Goal: Book appointment/travel/reservation

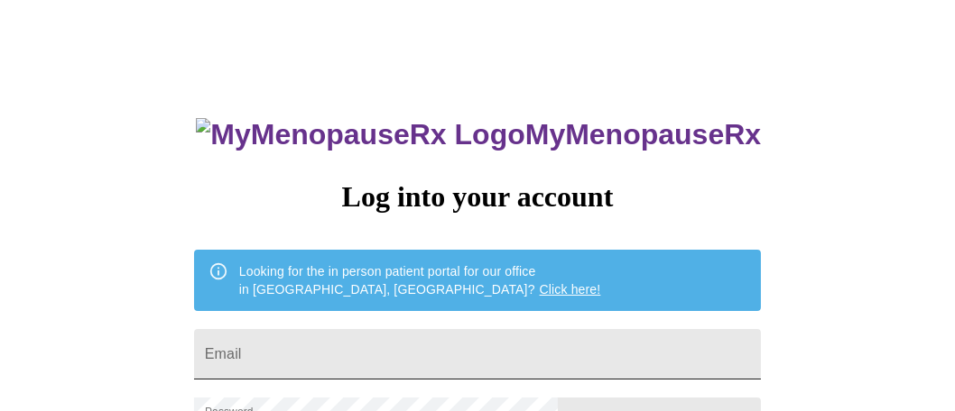
click at [402, 349] on input "Email" at bounding box center [477, 354] width 567 height 51
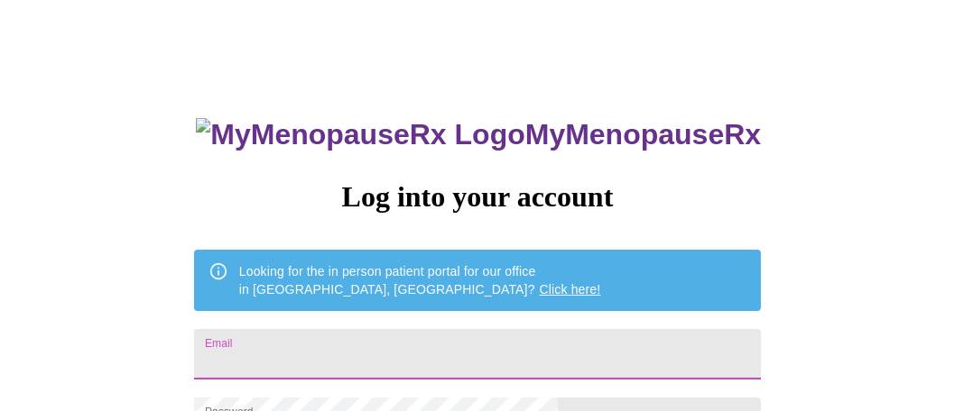
type input "ann_stockard@hotmail.com"
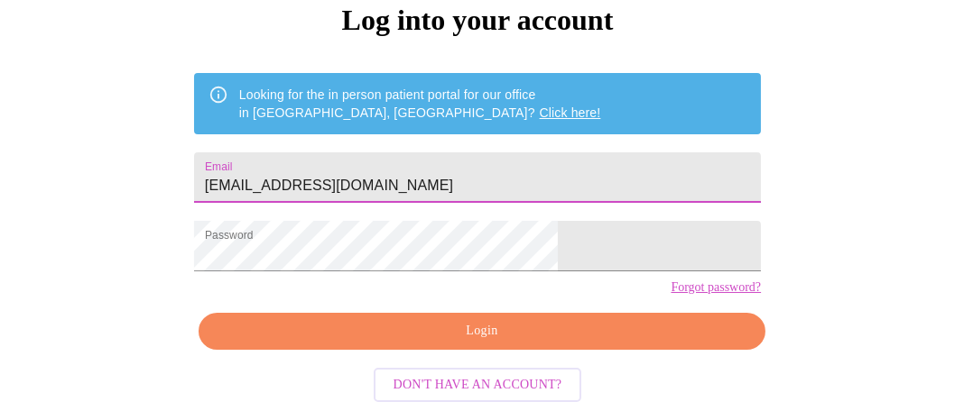
scroll to position [205, 0]
click at [469, 332] on span "Login" at bounding box center [481, 331] width 525 height 23
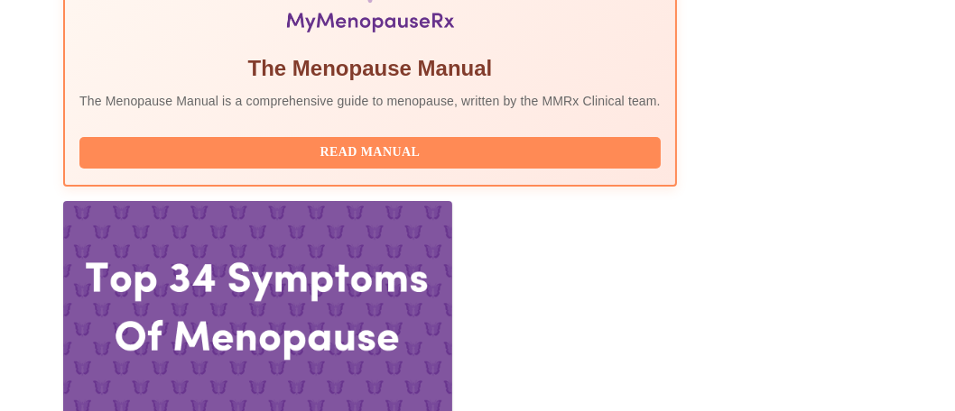
scroll to position [722, 0]
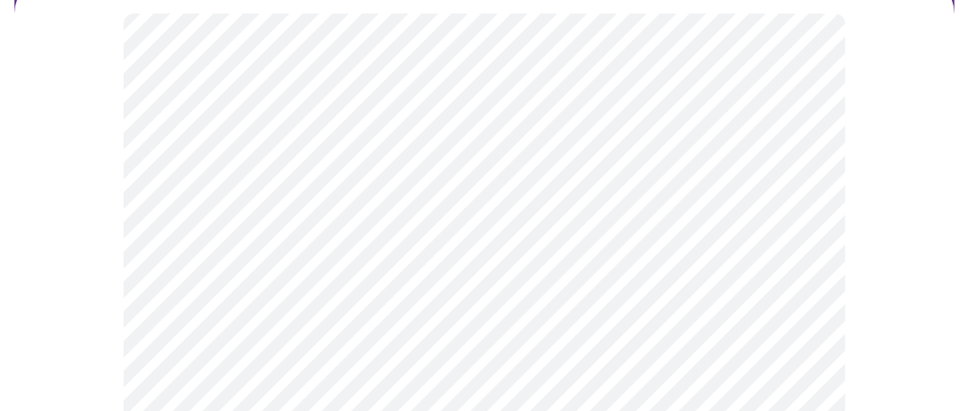
scroll to position [271, 0]
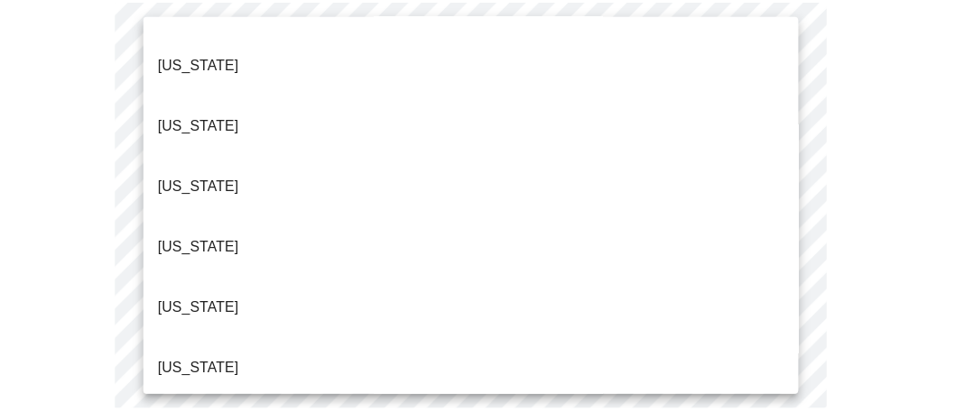
scroll to position [361, 0]
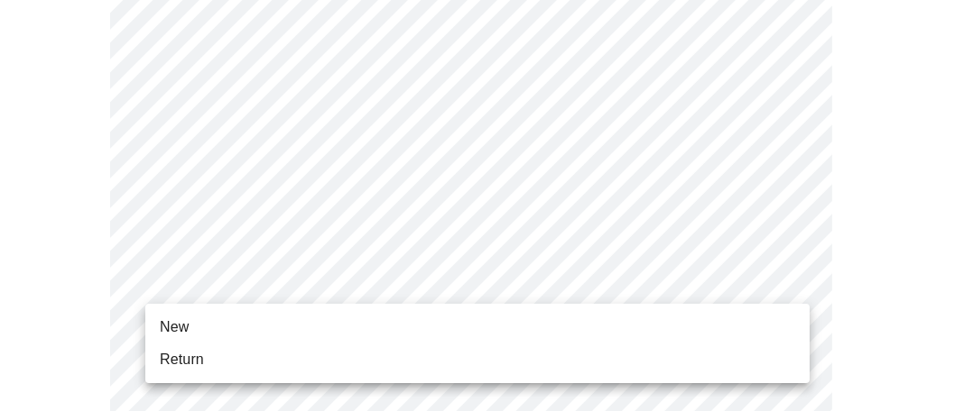
click at [298, 360] on li "Return" at bounding box center [477, 360] width 664 height 32
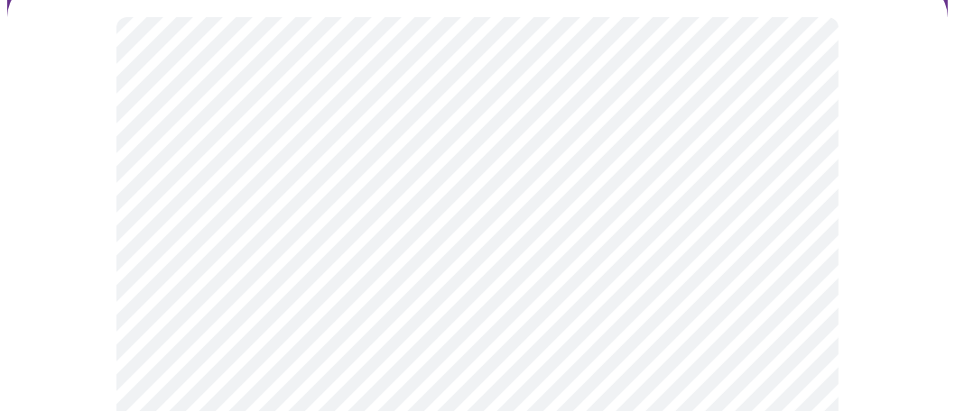
scroll to position [180, 0]
click at [385, 224] on body "MyMenopauseRx Appointments Messaging Labs 1 Uploads Medications Community Refer…" at bounding box center [477, 381] width 940 height 1108
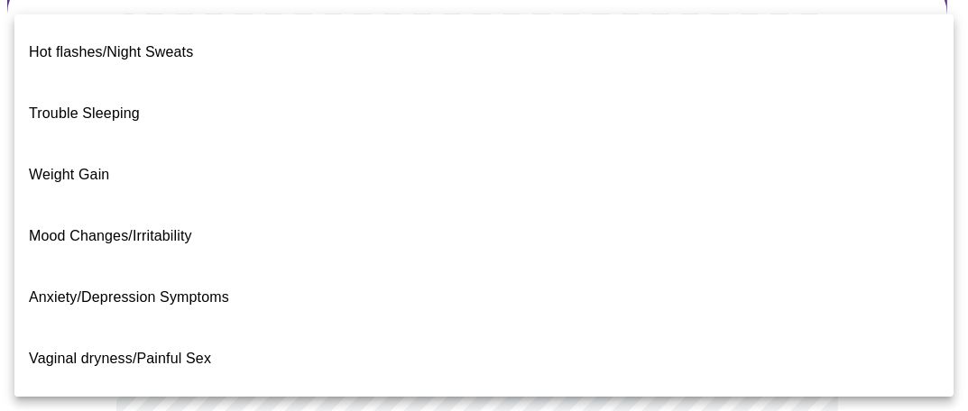
click at [294, 267] on li "Anxiety/Depression Symptoms" at bounding box center [483, 297] width 939 height 61
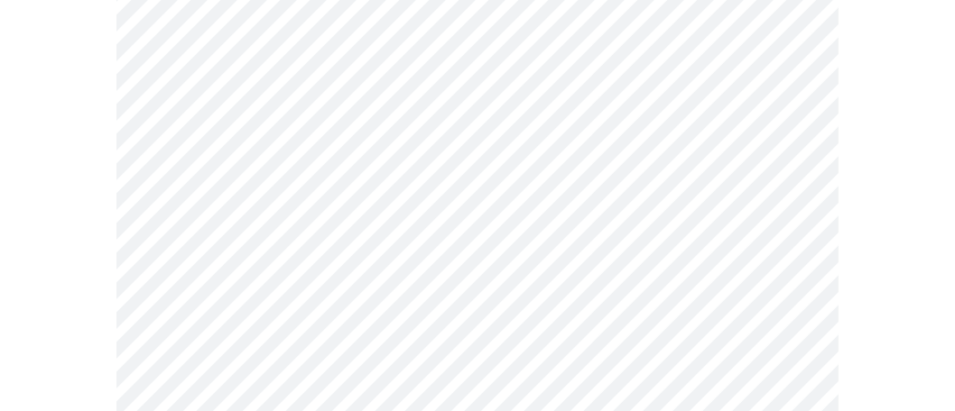
scroll to position [361, 0]
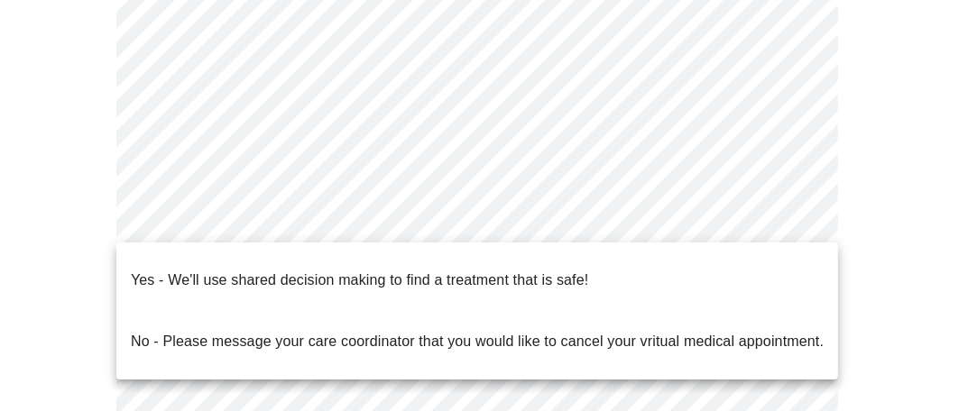
click at [356, 220] on body "MyMenopauseRx Appointments Messaging Labs 1 Uploads Medications Community Refer…" at bounding box center [484, 194] width 954 height 1097
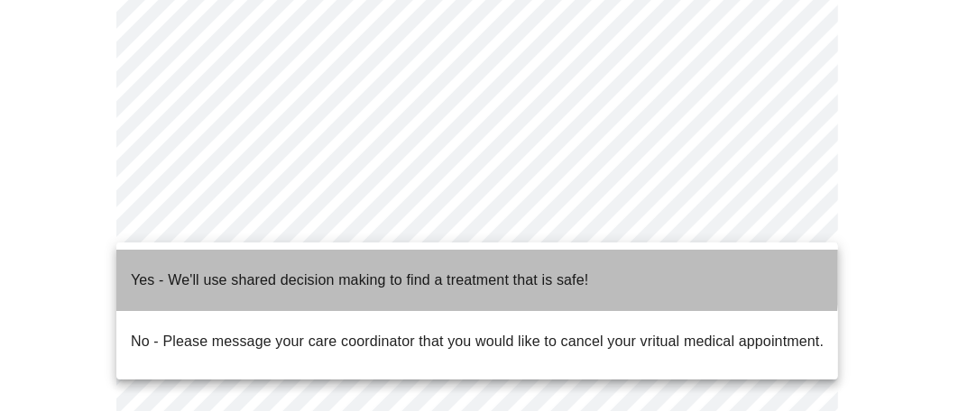
click at [335, 254] on li "Yes - We'll use shared decision making to find a treatment that is safe!" at bounding box center [477, 280] width 722 height 61
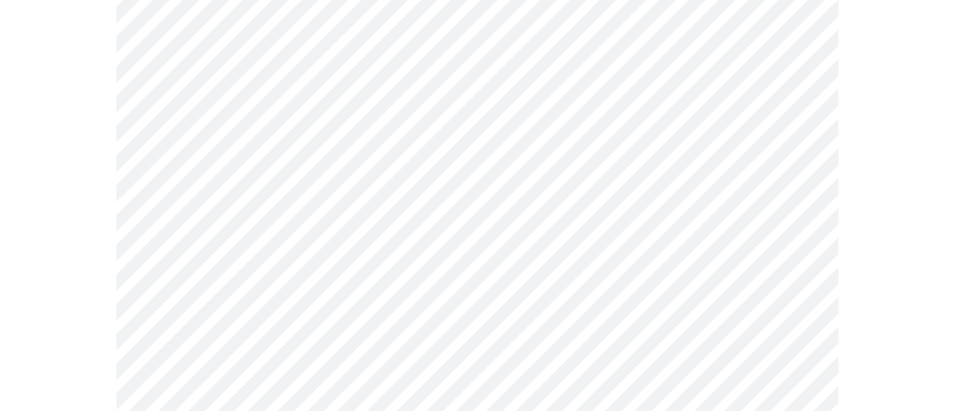
scroll to position [271, 0]
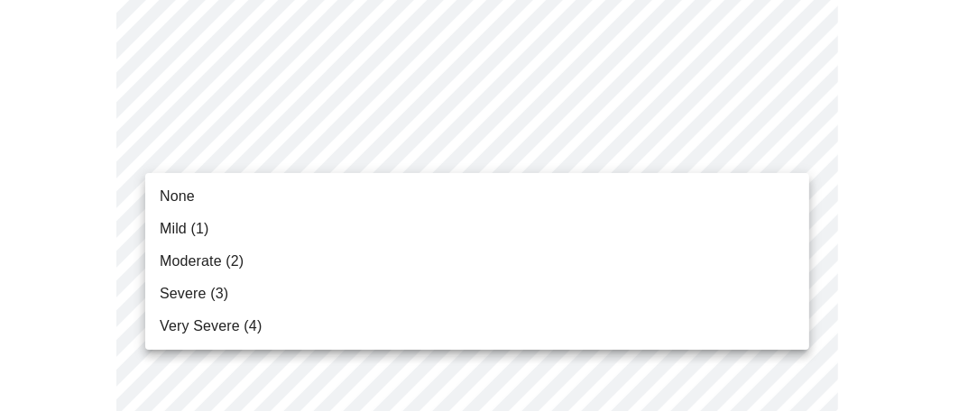
click at [383, 258] on li "Moderate (2)" at bounding box center [477, 261] width 664 height 32
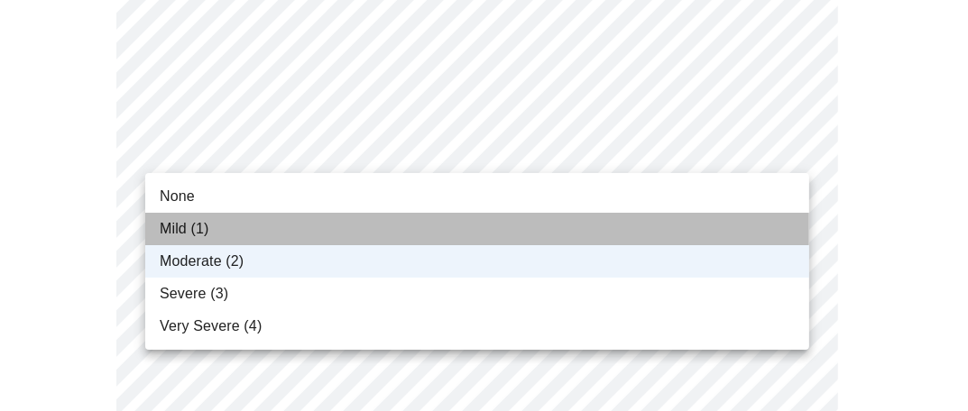
click at [340, 219] on li "Mild (1)" at bounding box center [477, 229] width 664 height 32
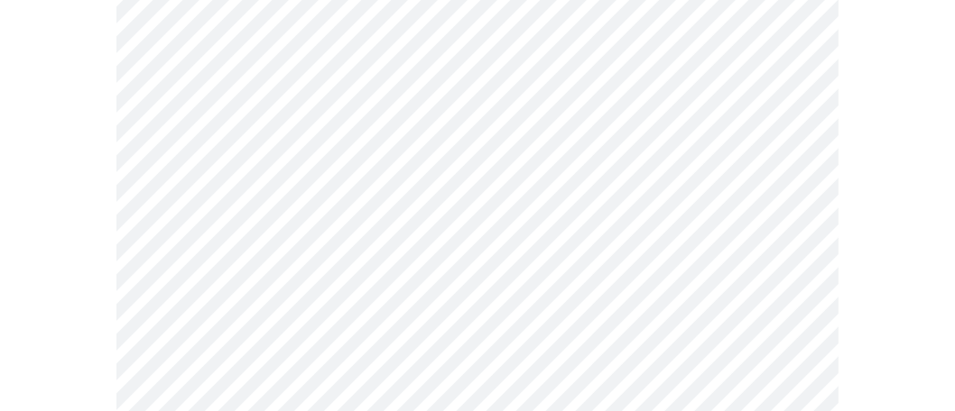
scroll to position [361, 0]
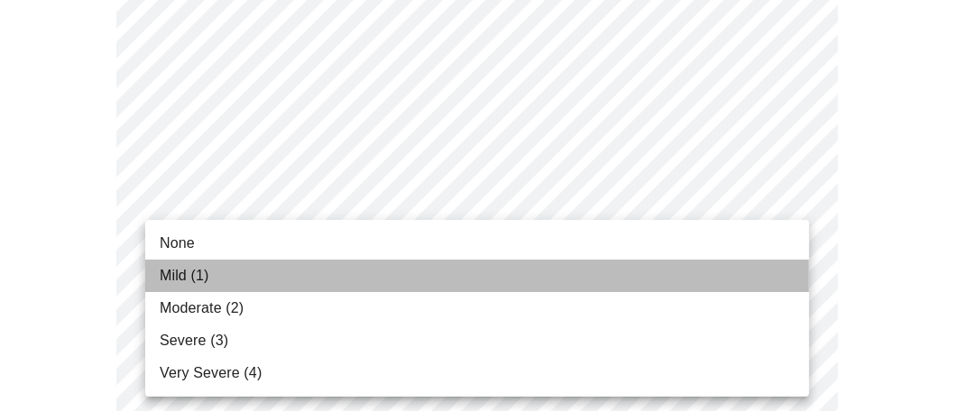
click at [313, 268] on li "Mild (1)" at bounding box center [477, 276] width 664 height 32
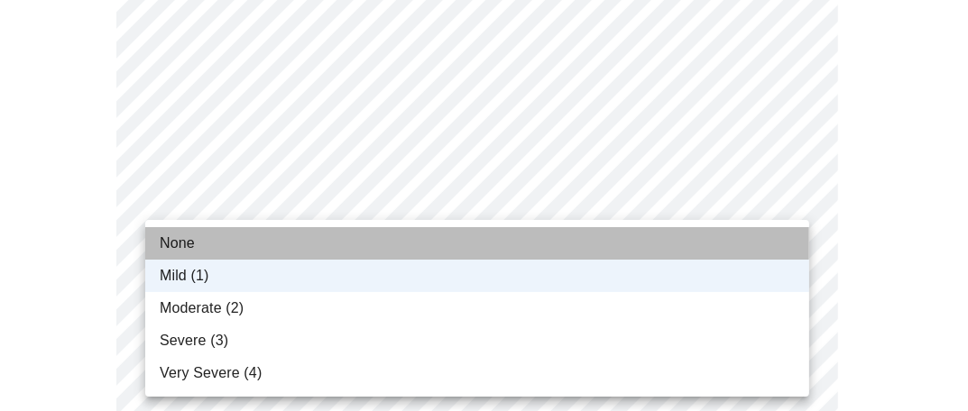
click at [288, 233] on li "None" at bounding box center [477, 243] width 664 height 32
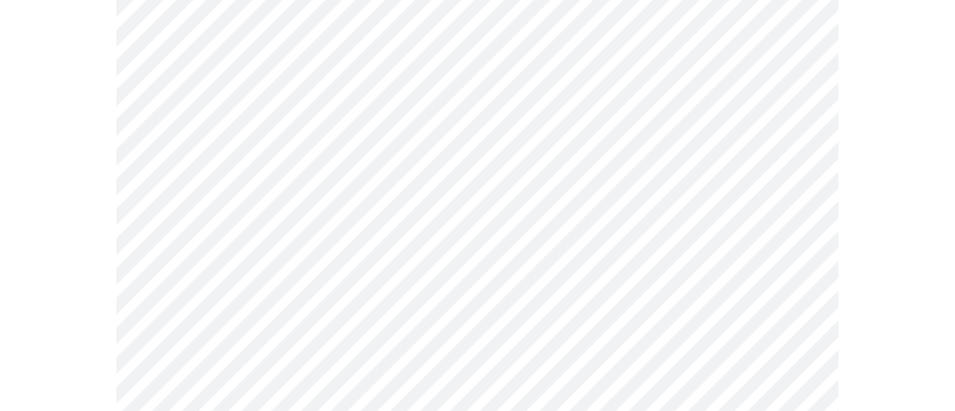
scroll to position [541, 0]
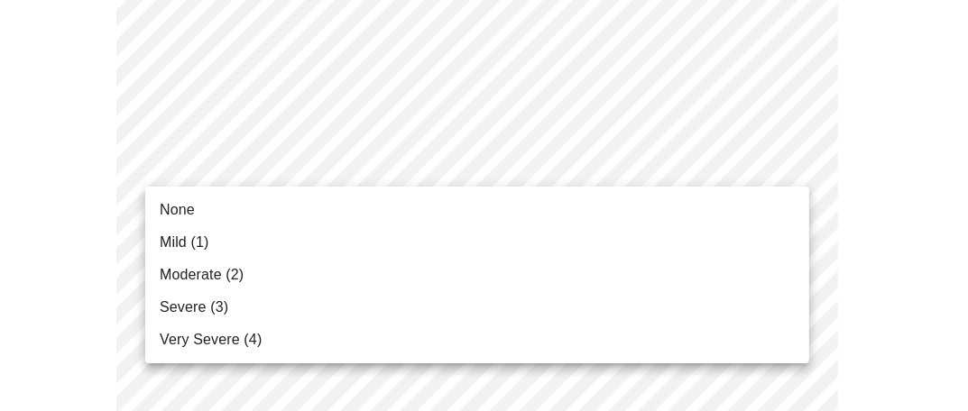
click at [294, 245] on li "Mild (1)" at bounding box center [477, 242] width 664 height 32
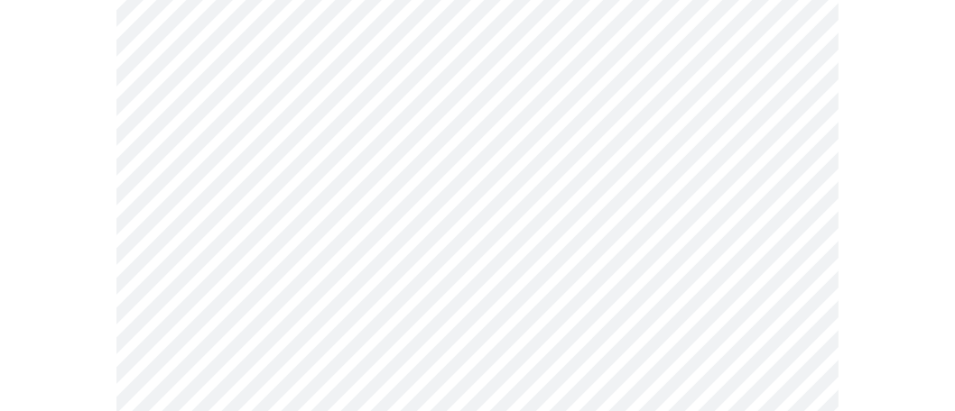
scroll to position [632, 0]
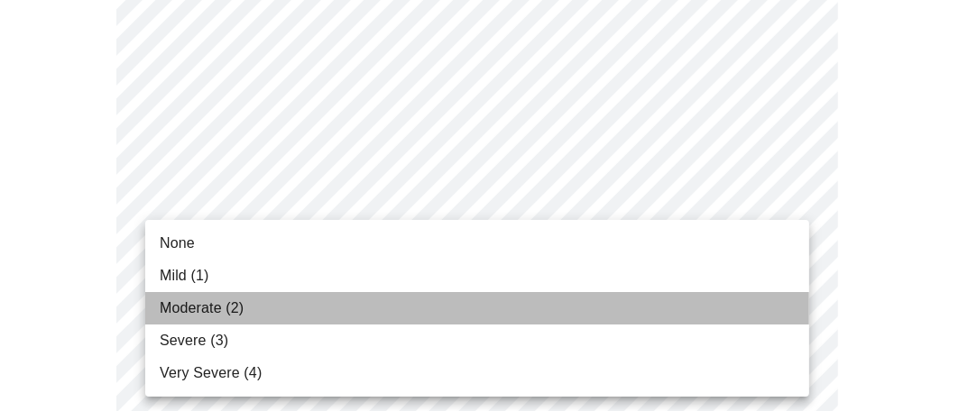
click at [309, 312] on li "Moderate (2)" at bounding box center [477, 308] width 664 height 32
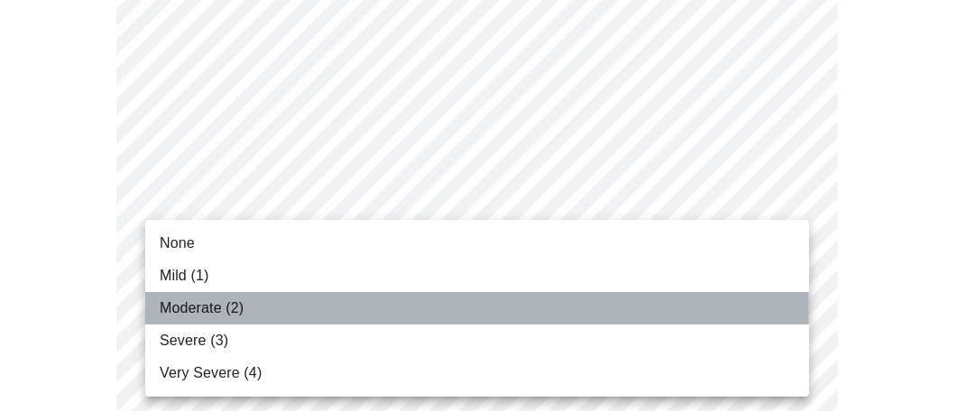
click at [289, 315] on li "Moderate (2)" at bounding box center [477, 308] width 664 height 32
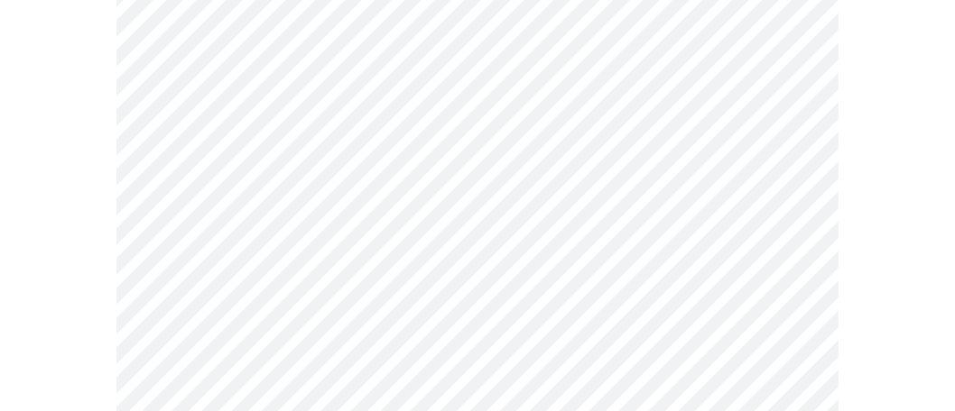
scroll to position [812, 0]
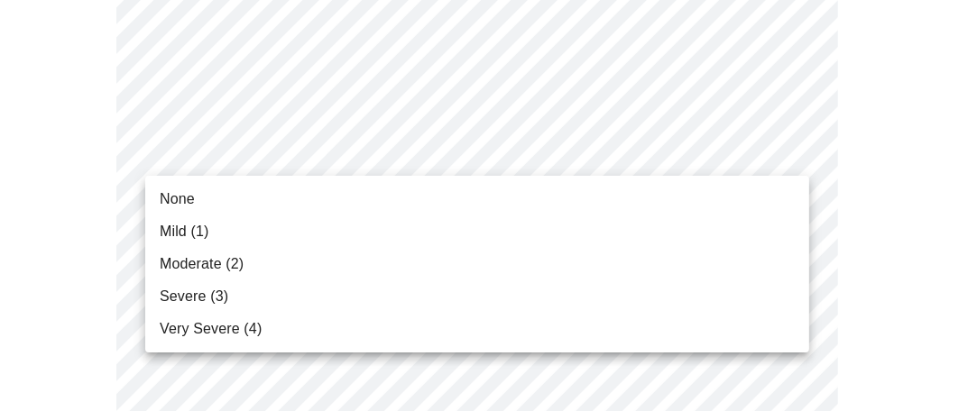
click at [308, 147] on body "MyMenopauseRx Appointments Messaging Labs 1 Uploads Medications Community Refer…" at bounding box center [484, 356] width 954 height 2322
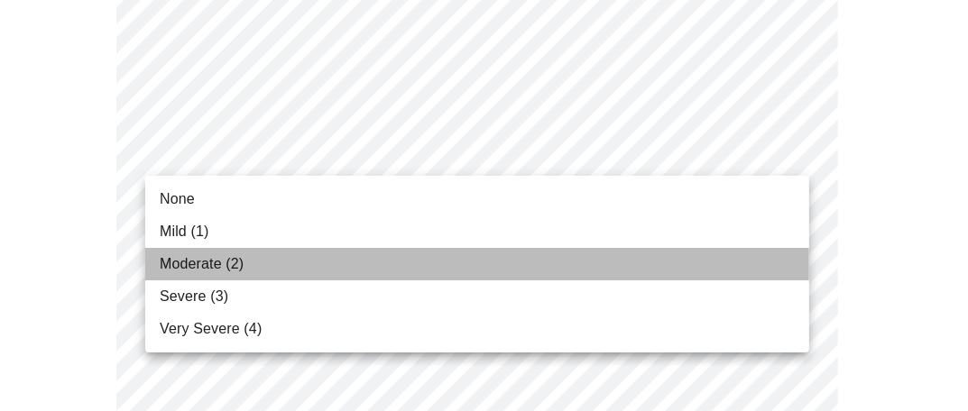
click at [290, 261] on li "Moderate (2)" at bounding box center [477, 264] width 664 height 32
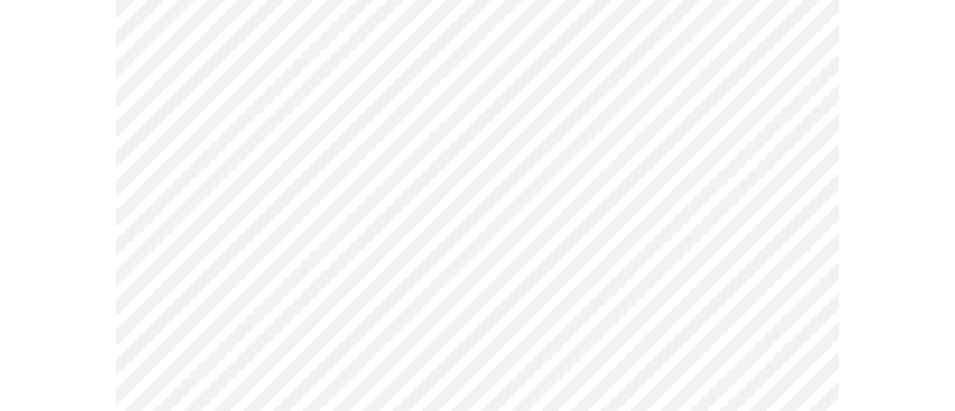
scroll to position [992, 0]
click at [291, 87] on body "MyMenopauseRx Appointments Messaging Labs 1 Uploads Medications Community Refer…" at bounding box center [477, 164] width 940 height 2298
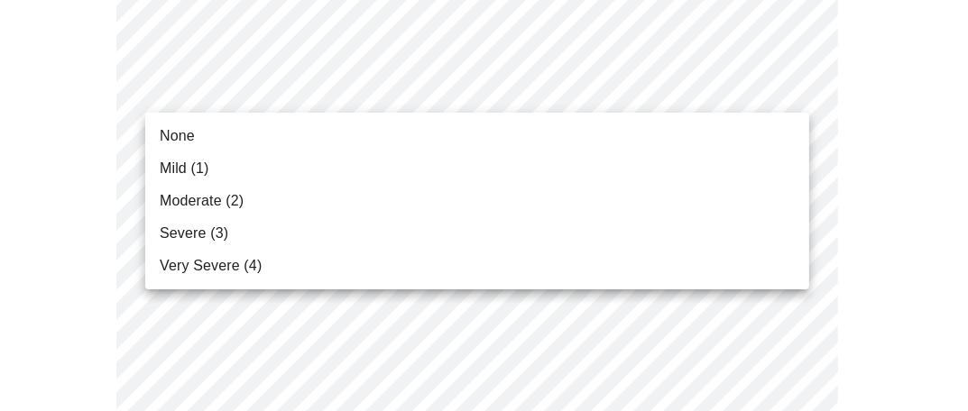
click at [280, 230] on li "Severe (3)" at bounding box center [477, 233] width 664 height 32
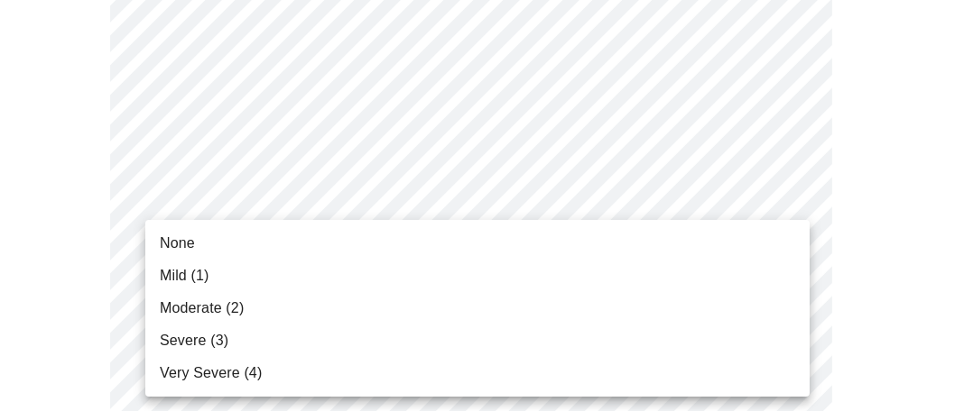
click at [309, 230] on body "MyMenopauseRx Appointments Messaging Labs 1 Uploads Medications Community Refer…" at bounding box center [477, 151] width 940 height 2273
click at [308, 310] on li "Moderate (2)" at bounding box center [477, 308] width 664 height 32
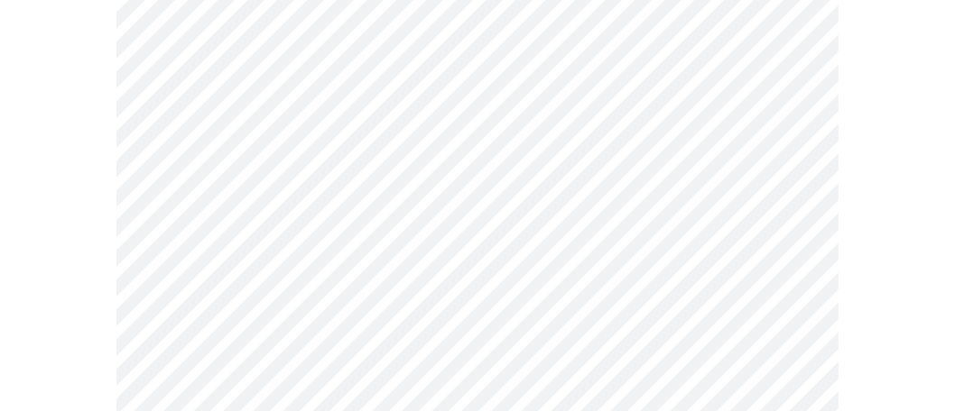
scroll to position [1173, 0]
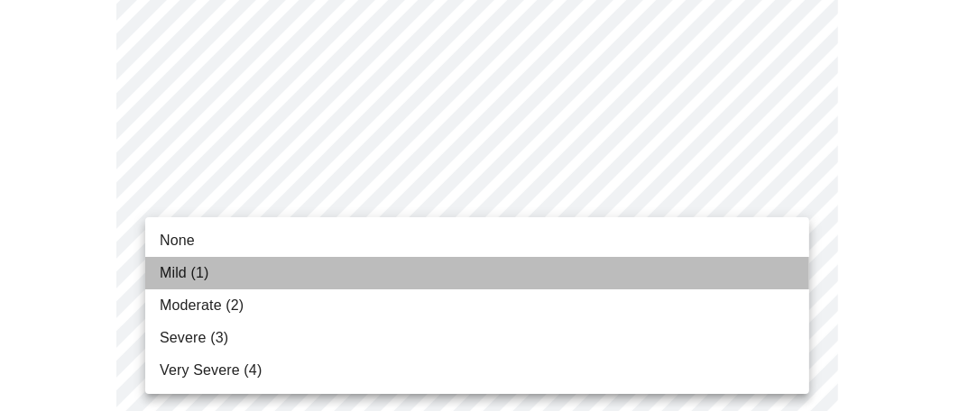
click at [319, 275] on li "Mild (1)" at bounding box center [477, 273] width 664 height 32
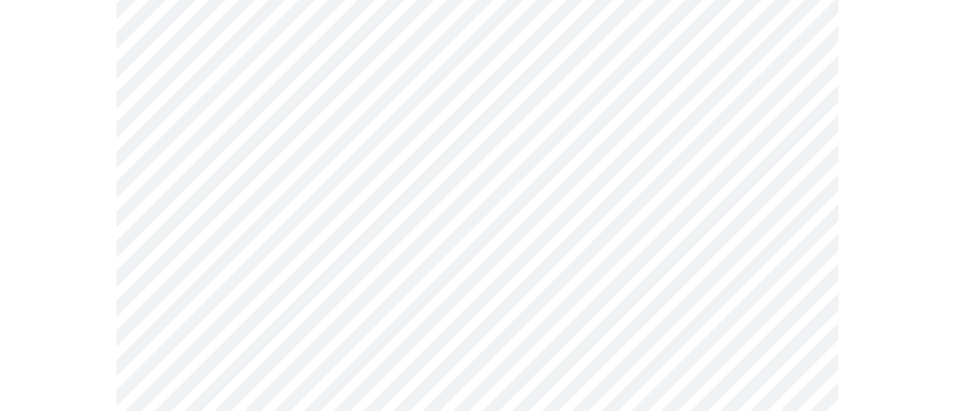
scroll to position [1353, 0]
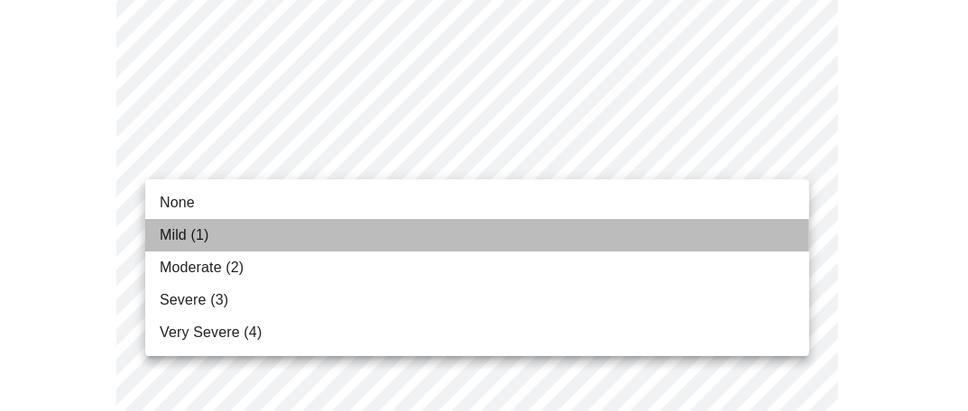
click at [305, 235] on li "Mild (1)" at bounding box center [477, 235] width 664 height 32
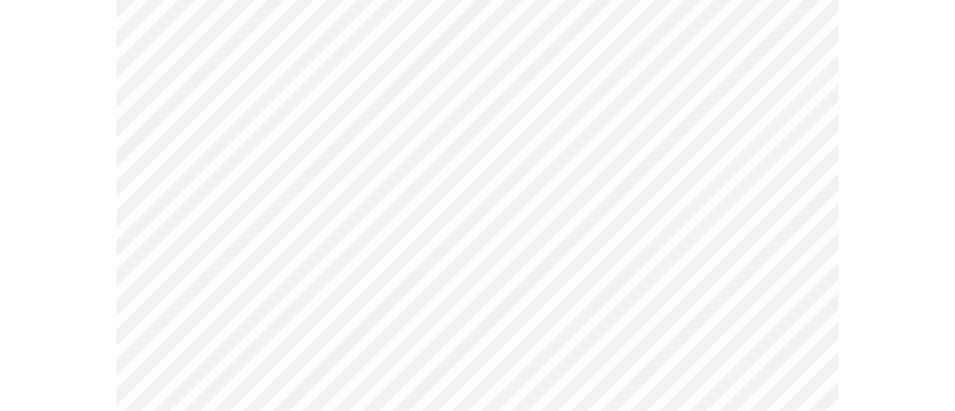
scroll to position [1534, 0]
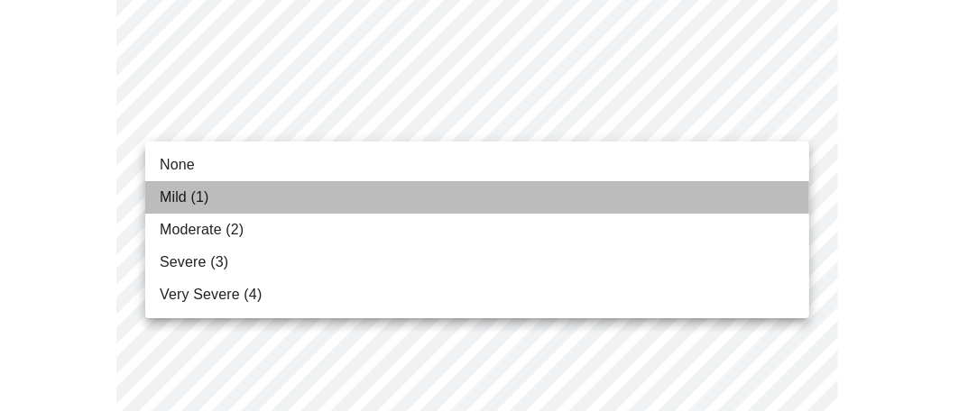
click at [320, 198] on li "Mild (1)" at bounding box center [477, 197] width 664 height 32
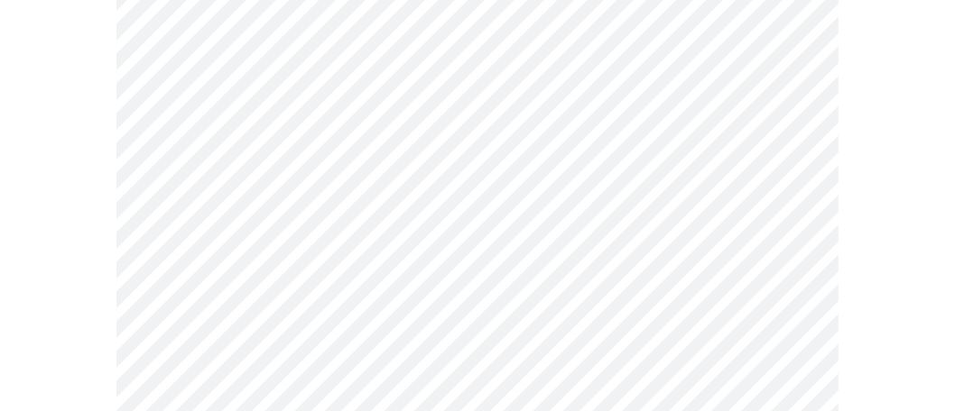
scroll to position [1714, 0]
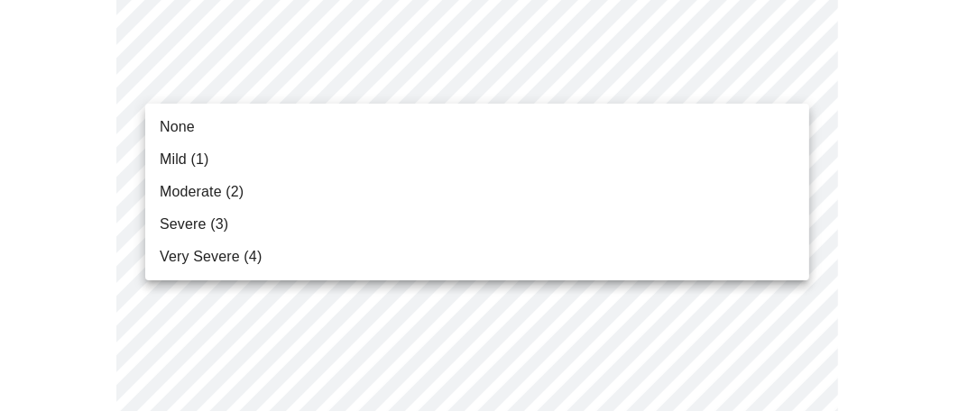
click at [320, 160] on li "Mild (1)" at bounding box center [477, 159] width 664 height 32
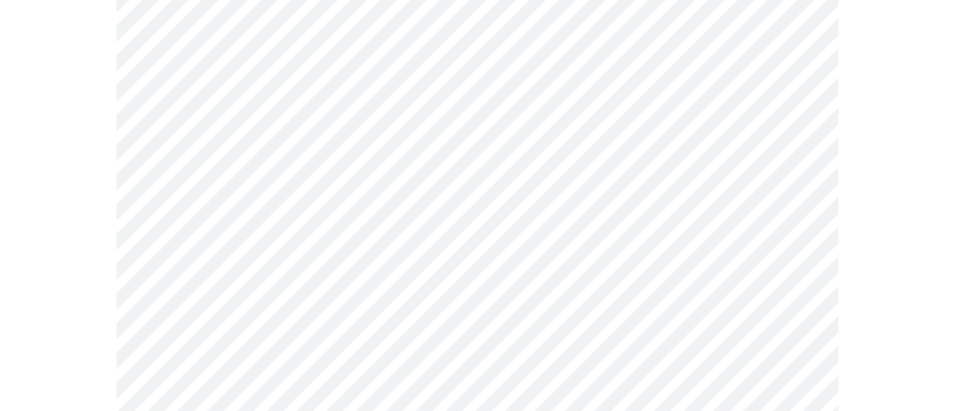
scroll to position [992, 0]
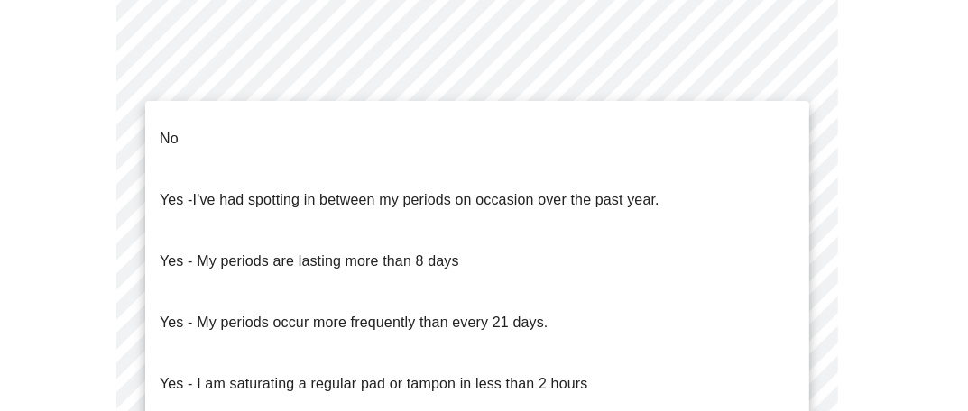
click at [309, 146] on li "No" at bounding box center [477, 138] width 664 height 61
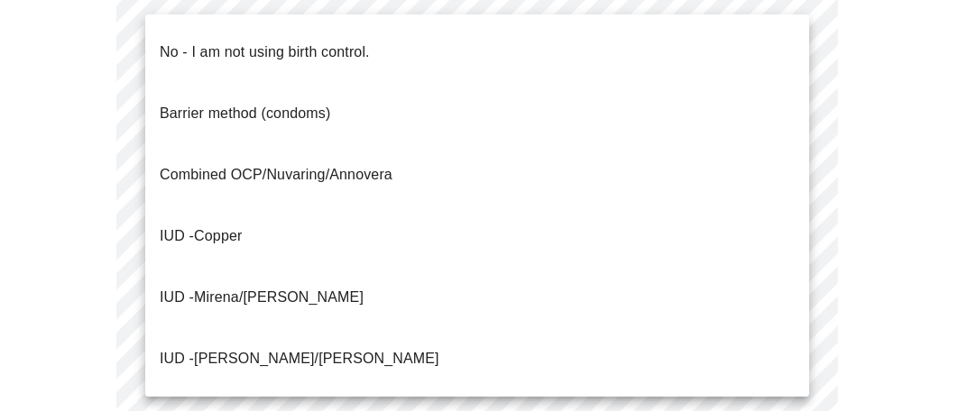
click at [289, 52] on span "No - I am not using birth control." at bounding box center [265, 52] width 210 height 51
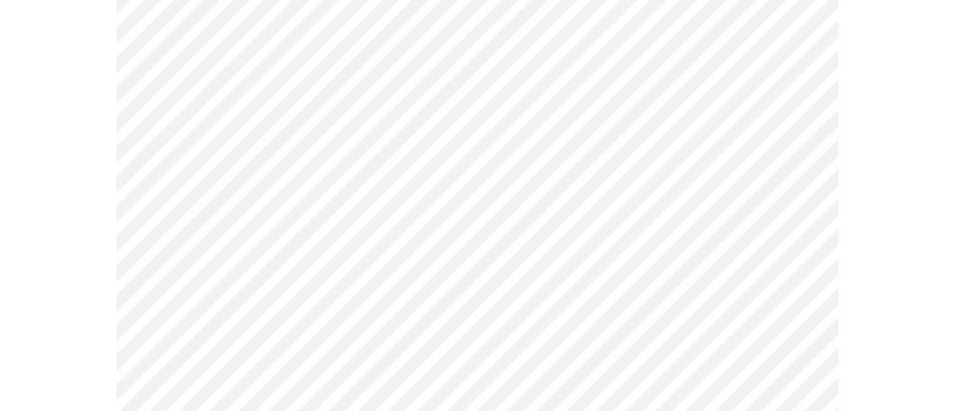
scroll to position [1263, 0]
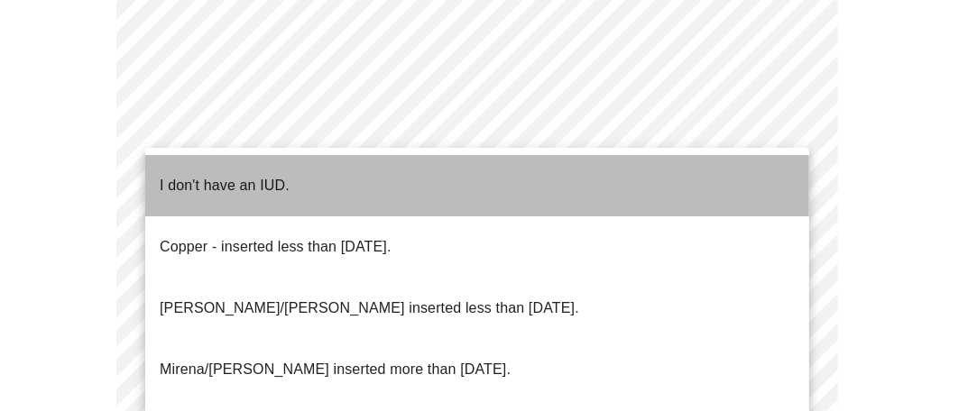
click at [269, 175] on p "I don't have an IUD." at bounding box center [225, 186] width 130 height 22
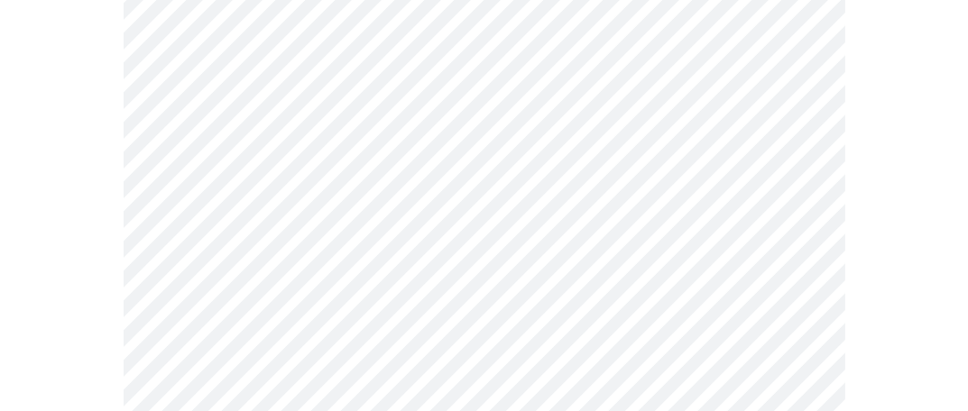
scroll to position [1353, 0]
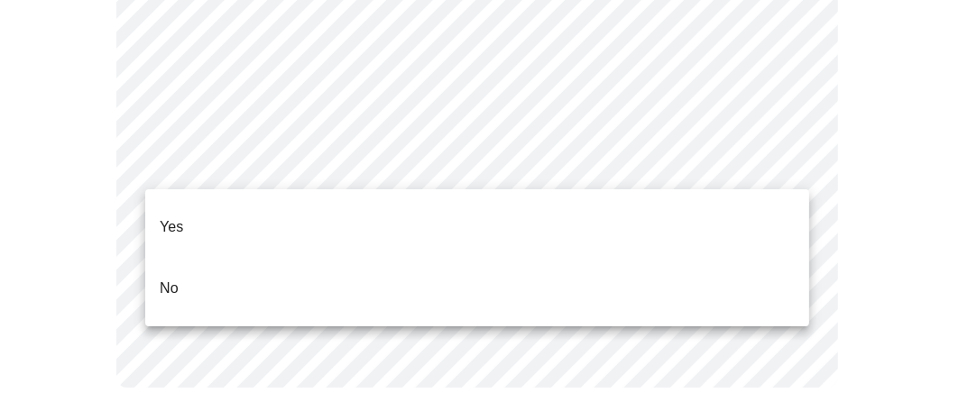
click at [276, 225] on li "Yes" at bounding box center [477, 227] width 664 height 61
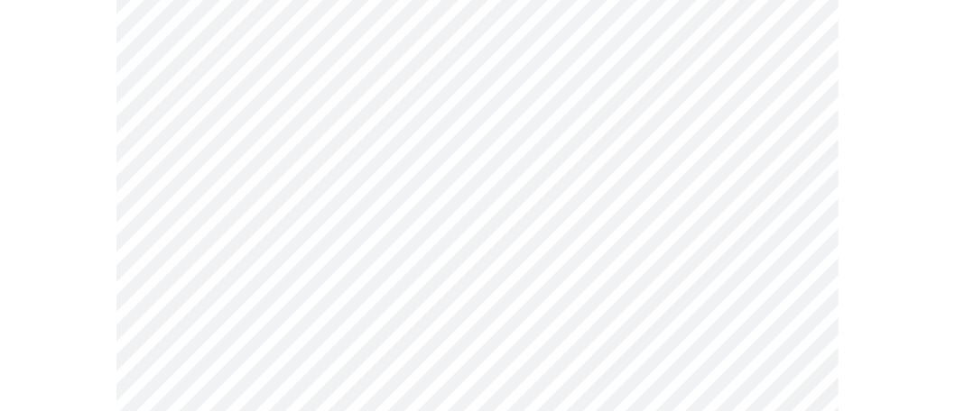
scroll to position [451, 0]
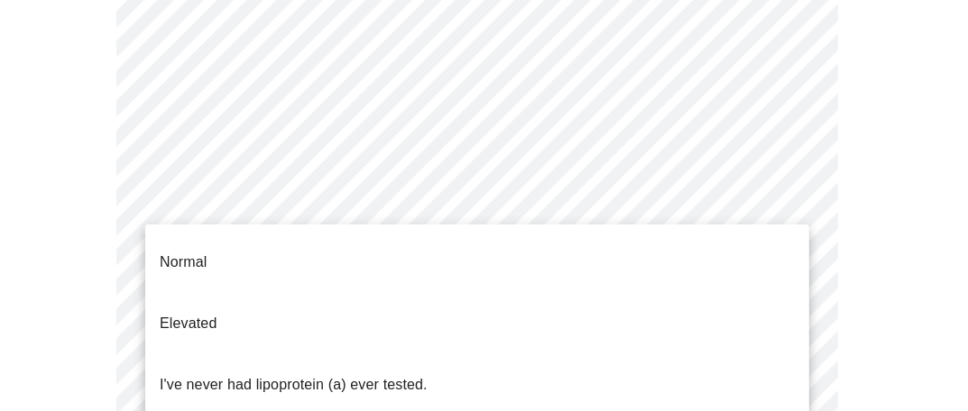
click at [383, 198] on body "MyMenopauseRx Appointments Messaging Labs 1 Uploads Medications Community Refer…" at bounding box center [484, 235] width 954 height 1358
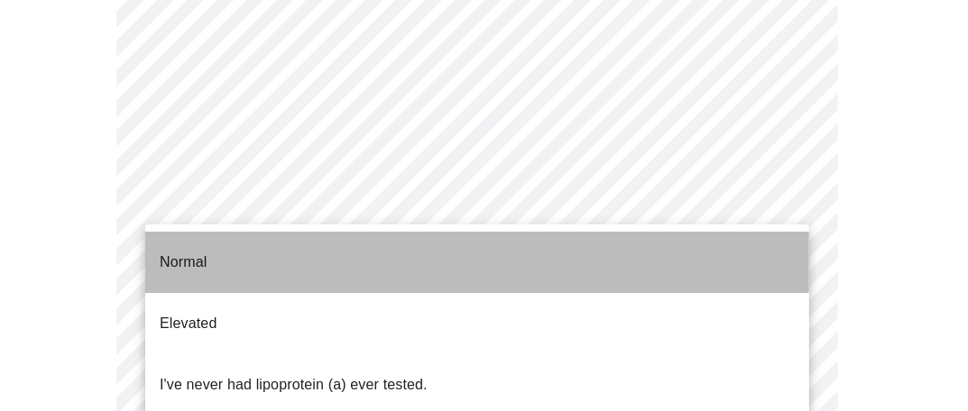
click at [372, 253] on li "Normal" at bounding box center [477, 262] width 664 height 61
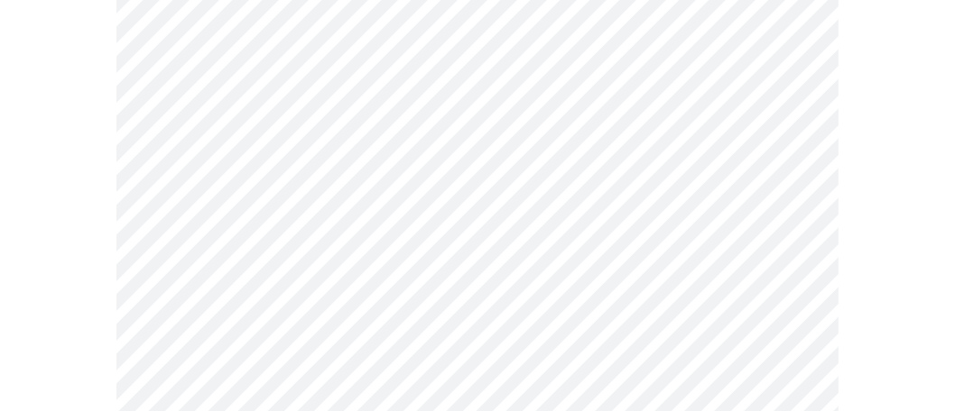
scroll to position [4782, 0]
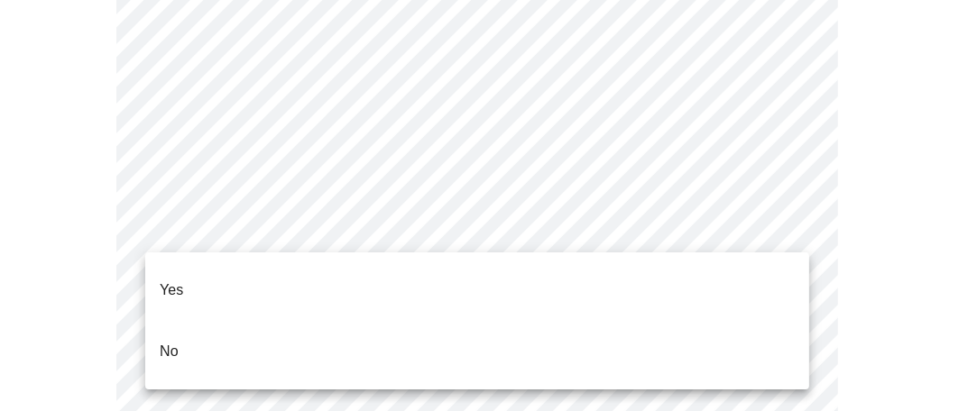
click at [347, 324] on li "No" at bounding box center [477, 351] width 664 height 61
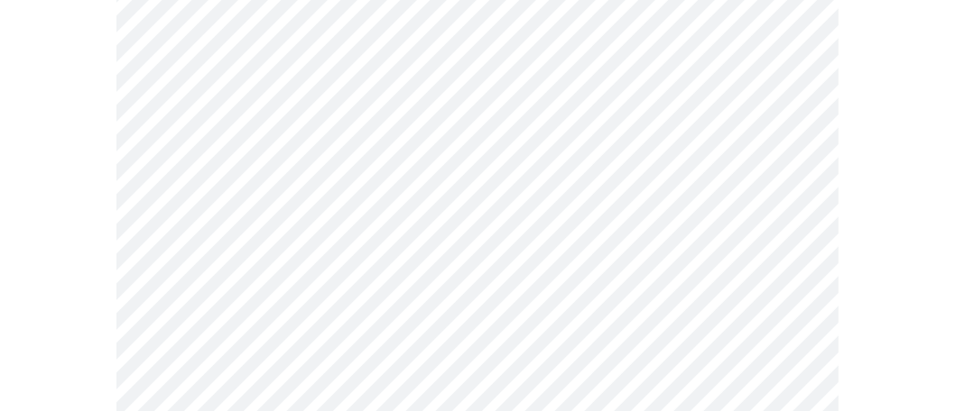
scroll to position [1071, 0]
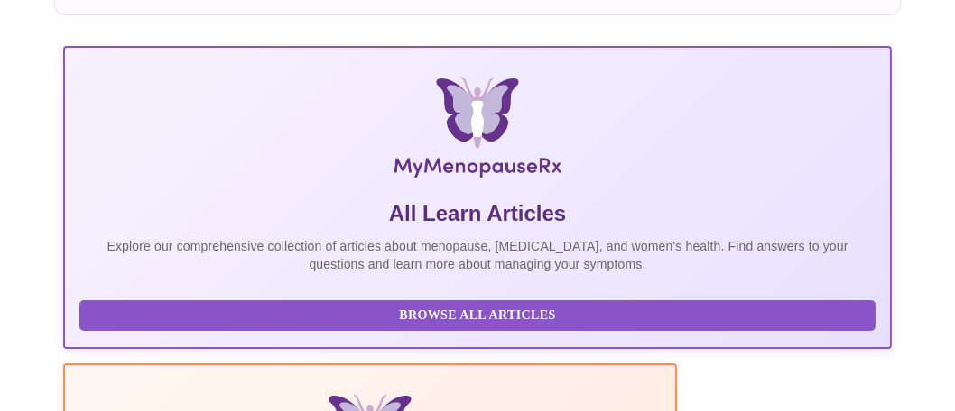
scroll to position [620, 0]
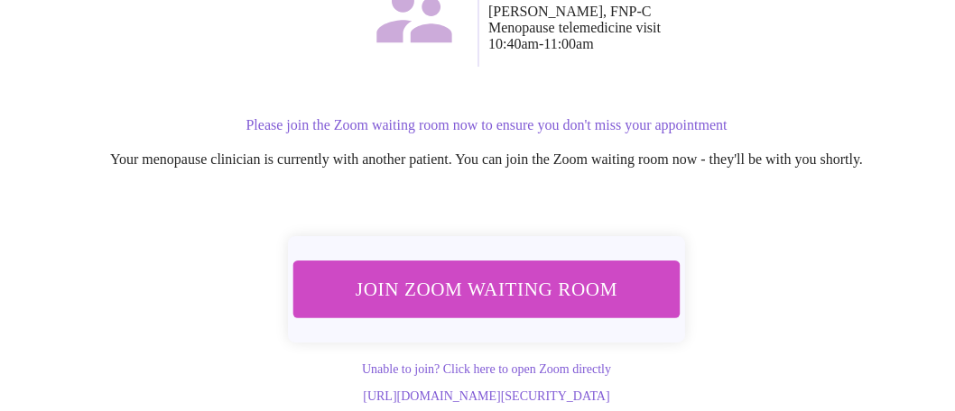
scroll to position [337, 0]
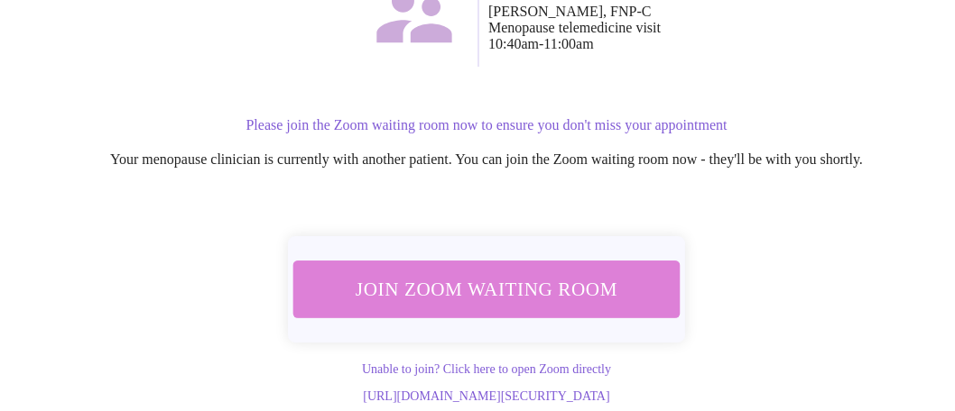
click at [513, 272] on span "Join Zoom Waiting Room" at bounding box center [486, 288] width 339 height 33
